Goal: Task Accomplishment & Management: Complete application form

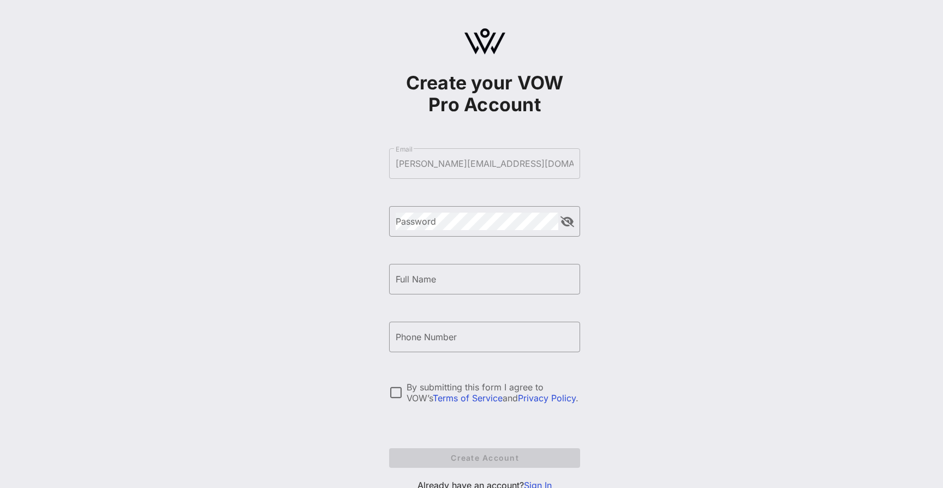
scroll to position [41, 0]
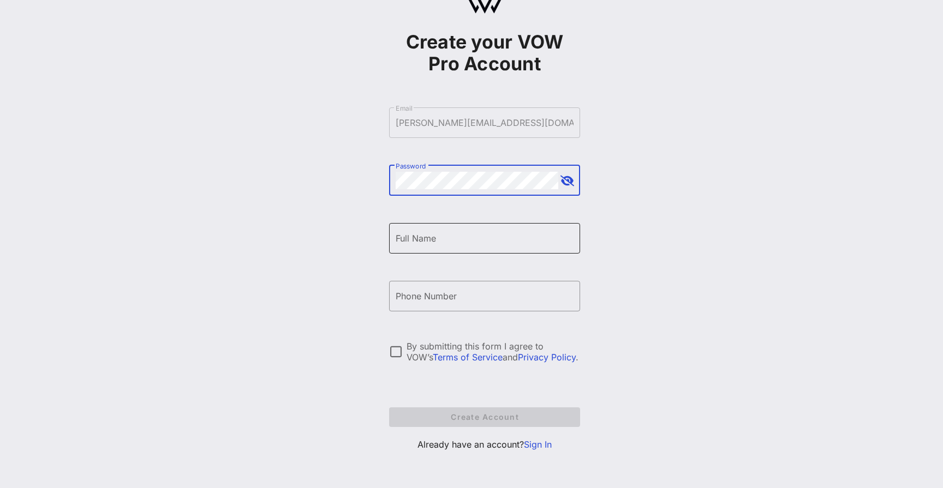
click at [476, 244] on input "Full Name" at bounding box center [485, 238] width 178 height 17
type input "[PERSON_NAME]"
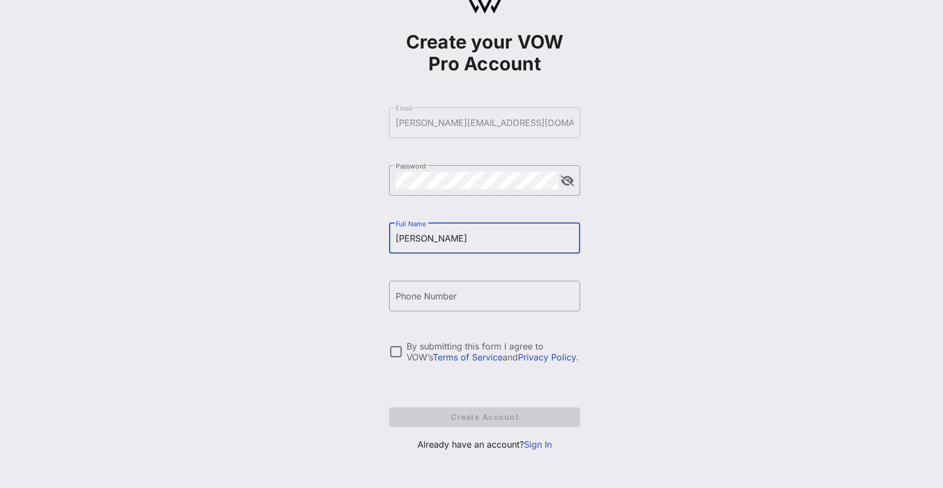
type input "[PHONE_NUMBER]"
click at [392, 351] on div at bounding box center [395, 352] width 19 height 19
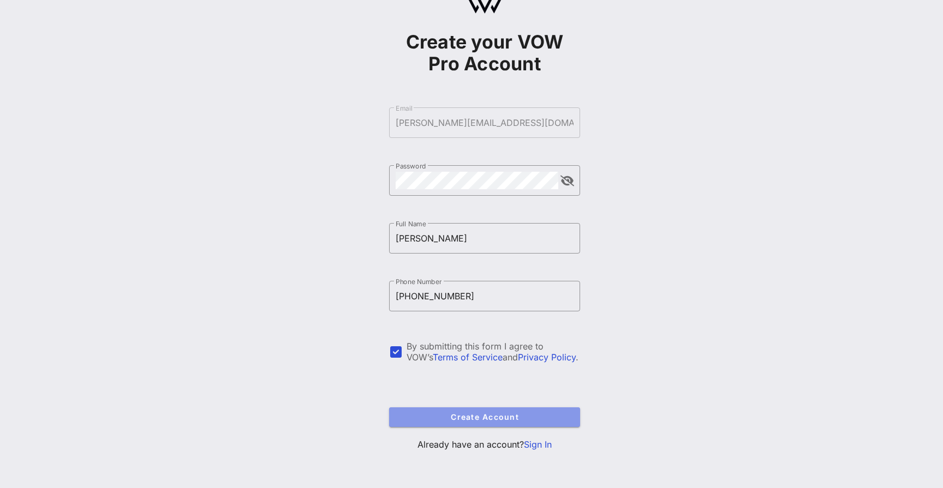
click at [443, 413] on span "Create Account" at bounding box center [485, 417] width 174 height 9
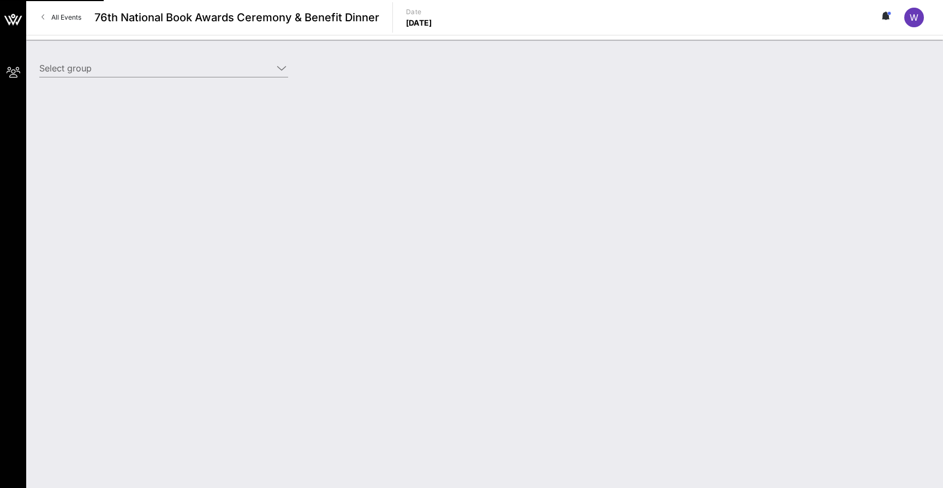
type input "Bookbub (BookBub) [[PERSON_NAME], [PERSON_NAME][EMAIL_ADDRESS][DOMAIN_NAME]]"
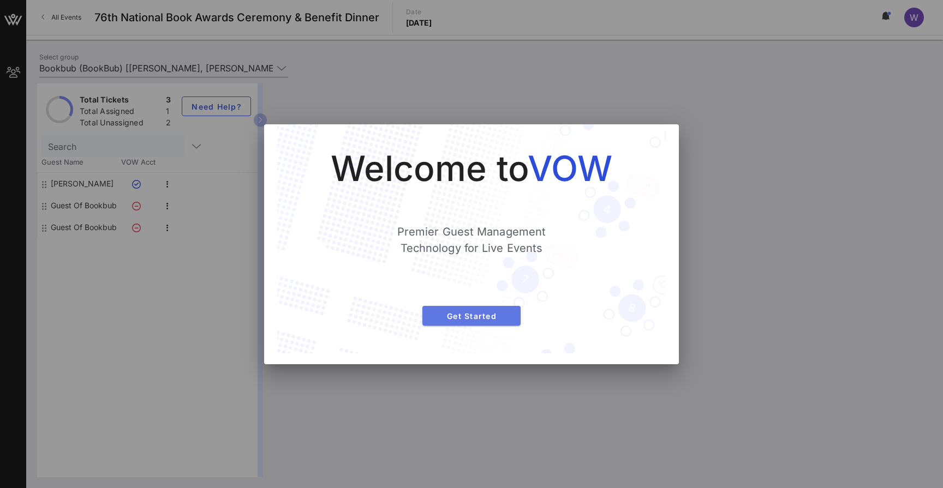
click at [473, 313] on span "Get Started" at bounding box center [471, 316] width 81 height 9
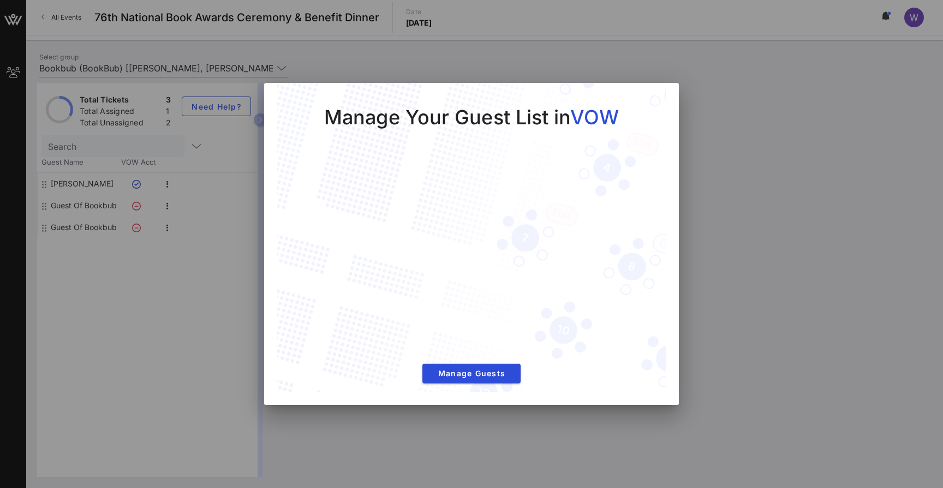
click at [712, 134] on div at bounding box center [471, 244] width 943 height 488
click at [473, 374] on span "Manage Guests" at bounding box center [471, 373] width 81 height 9
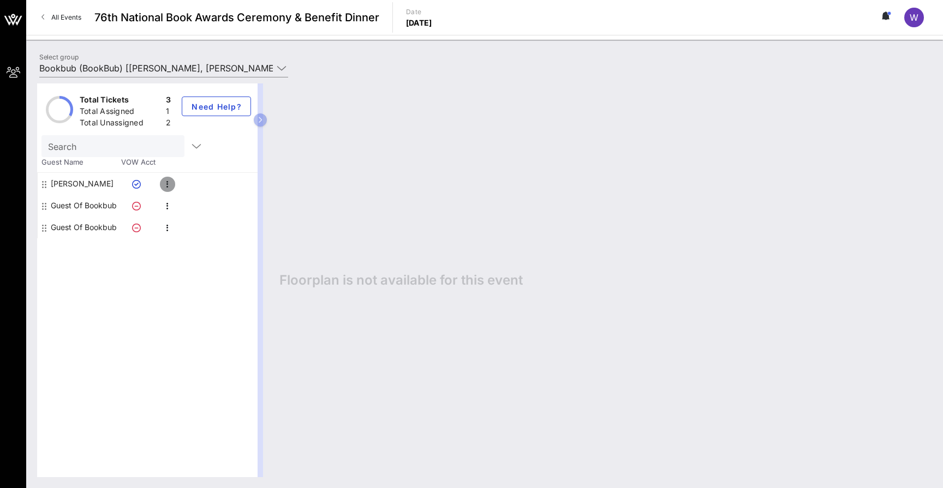
click at [166, 183] on icon "button" at bounding box center [167, 184] width 13 height 13
click at [187, 187] on div "Edit" at bounding box center [195, 187] width 22 height 9
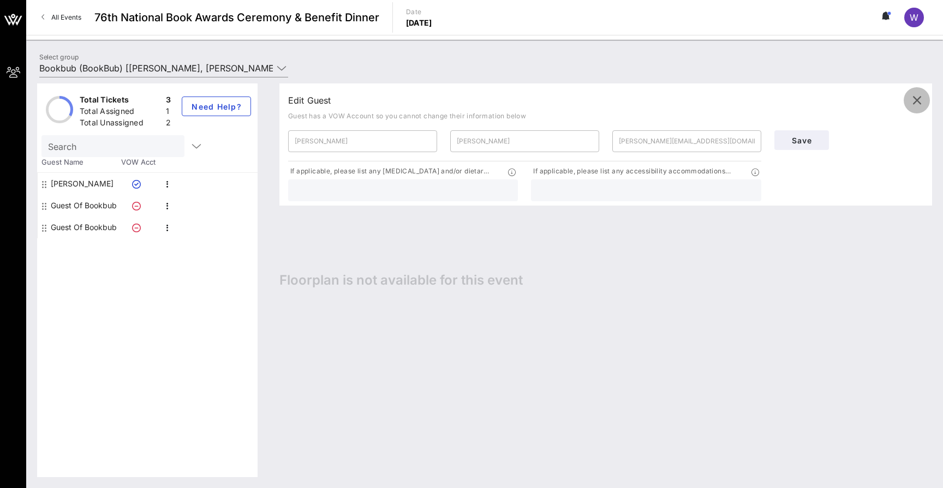
click at [918, 101] on icon "button" at bounding box center [916, 100] width 13 height 13
